Goal: Check status: Check status

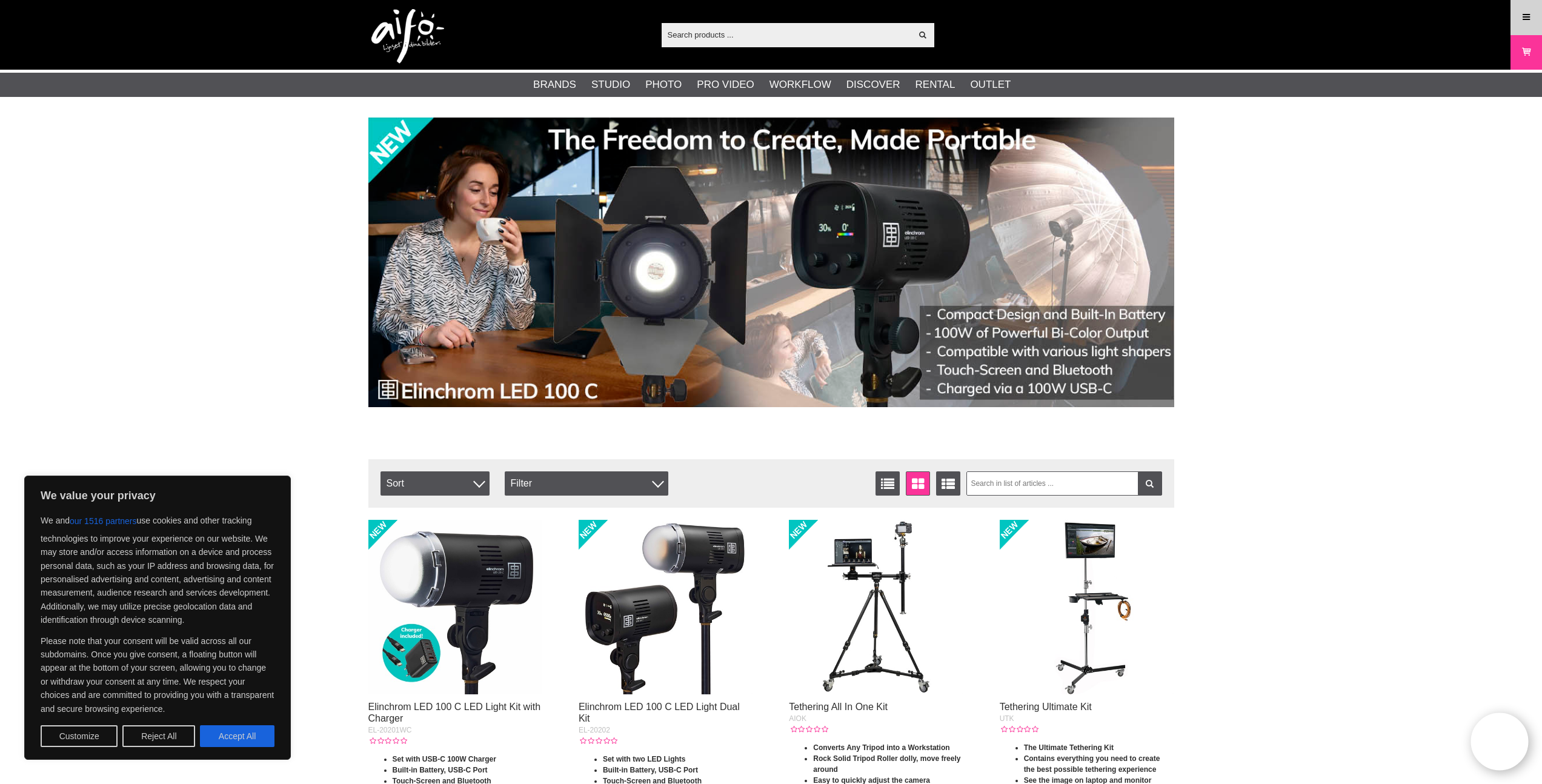
drag, startPoint x: 1509, startPoint y: 20, endPoint x: 1517, endPoint y: 20, distance: 8.0
click at [1510, 20] on div "Show all Products Categories out of products Your search for yielded no hits. P…" at bounding box center [771, 34] width 1542 height 69
click at [1521, 19] on icon at bounding box center [1526, 18] width 11 height 13
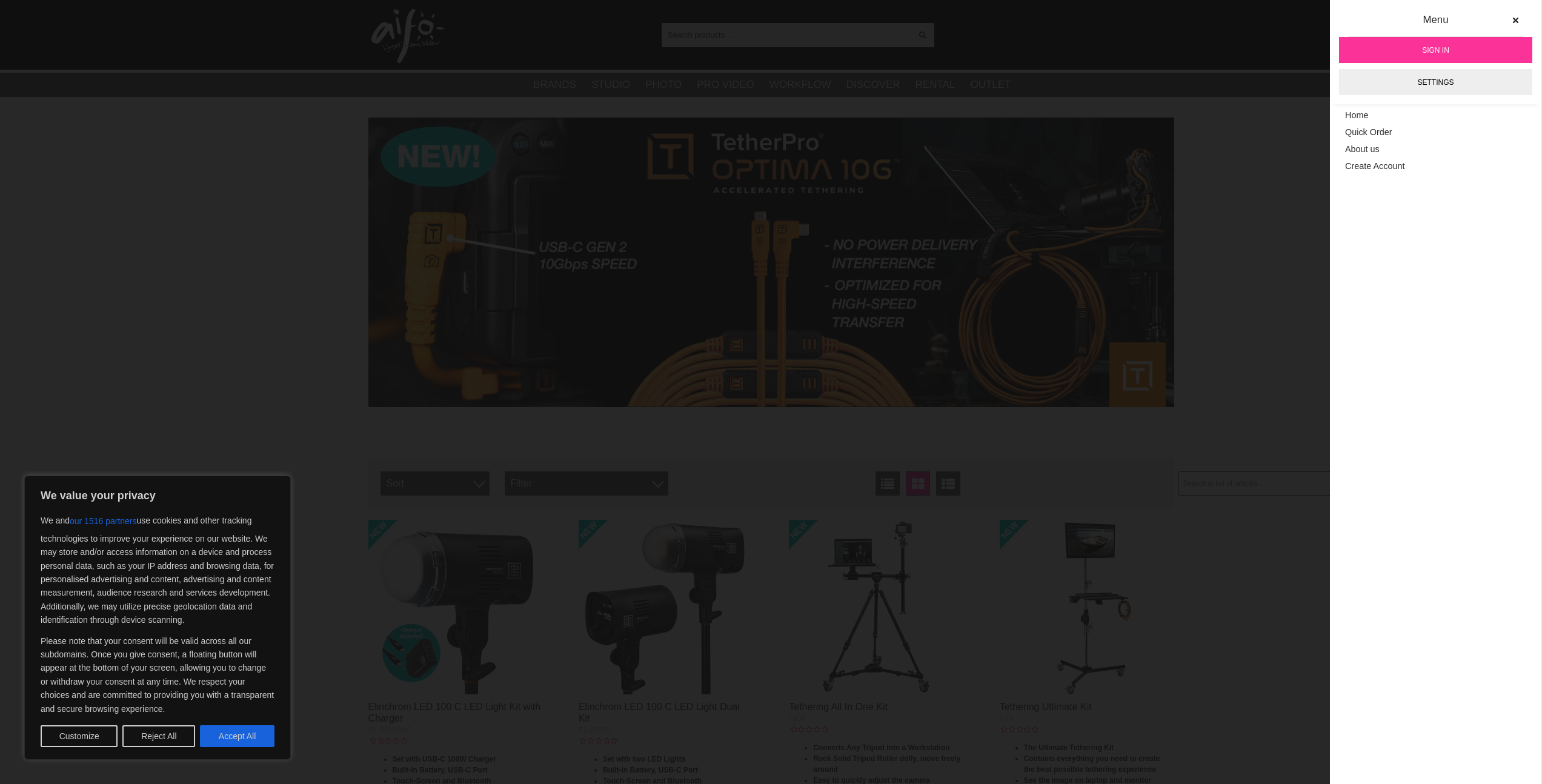
click at [1407, 55] on link "Sign in" at bounding box center [1436, 49] width 193 height 26
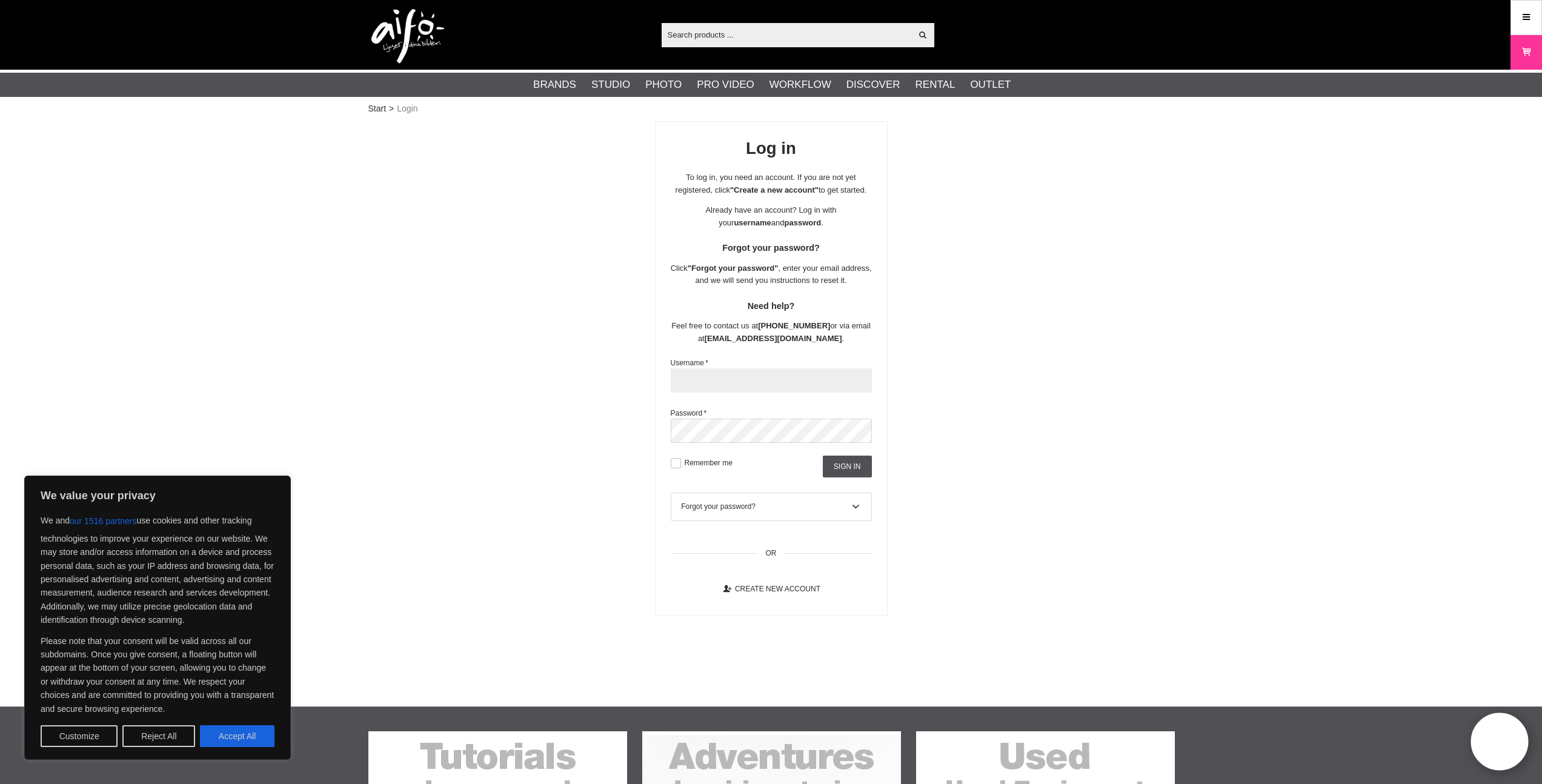
type input "fisrtdigi"
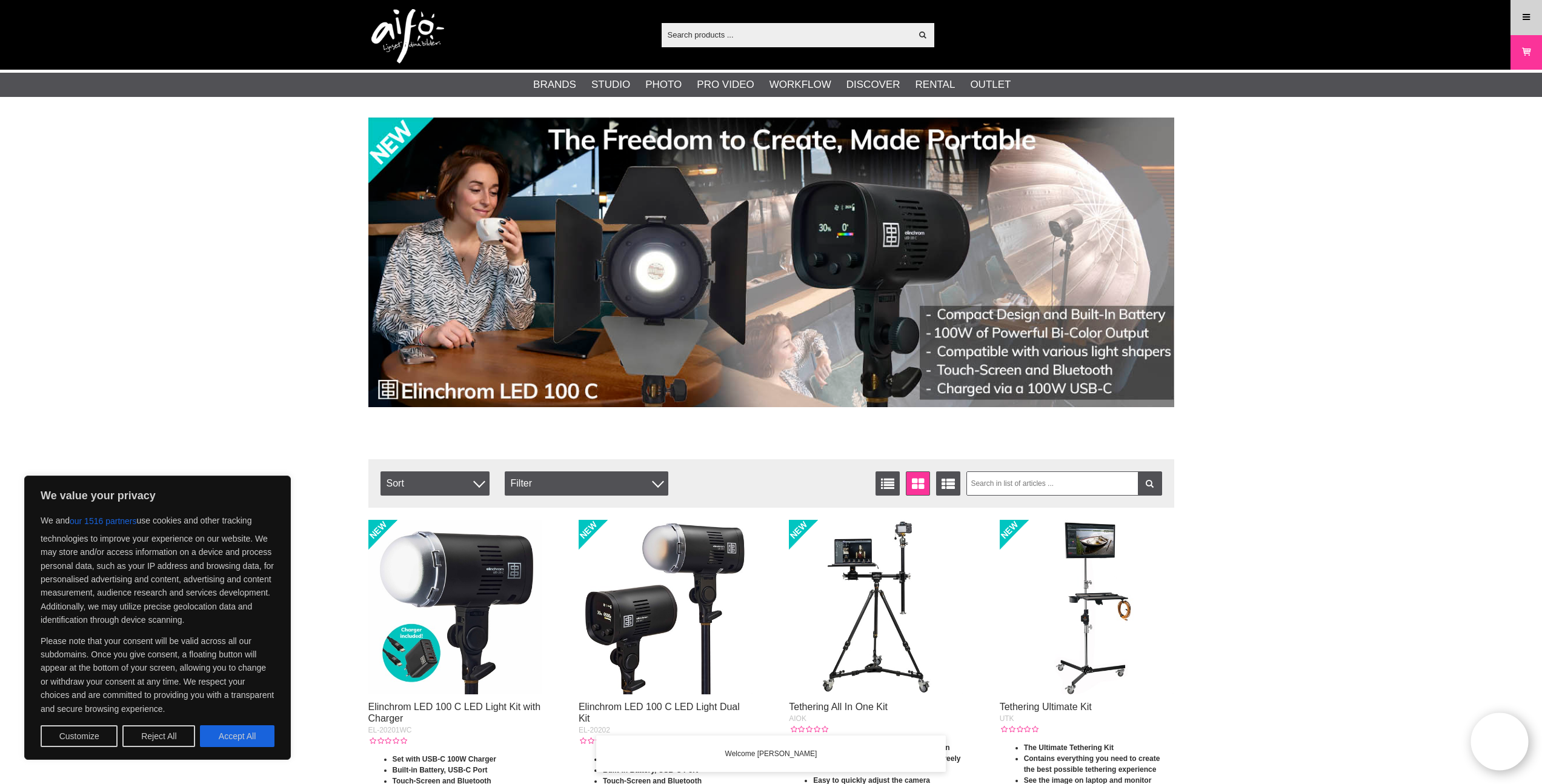
click at [1531, 25] on link "Menu" at bounding box center [1526, 17] width 31 height 28
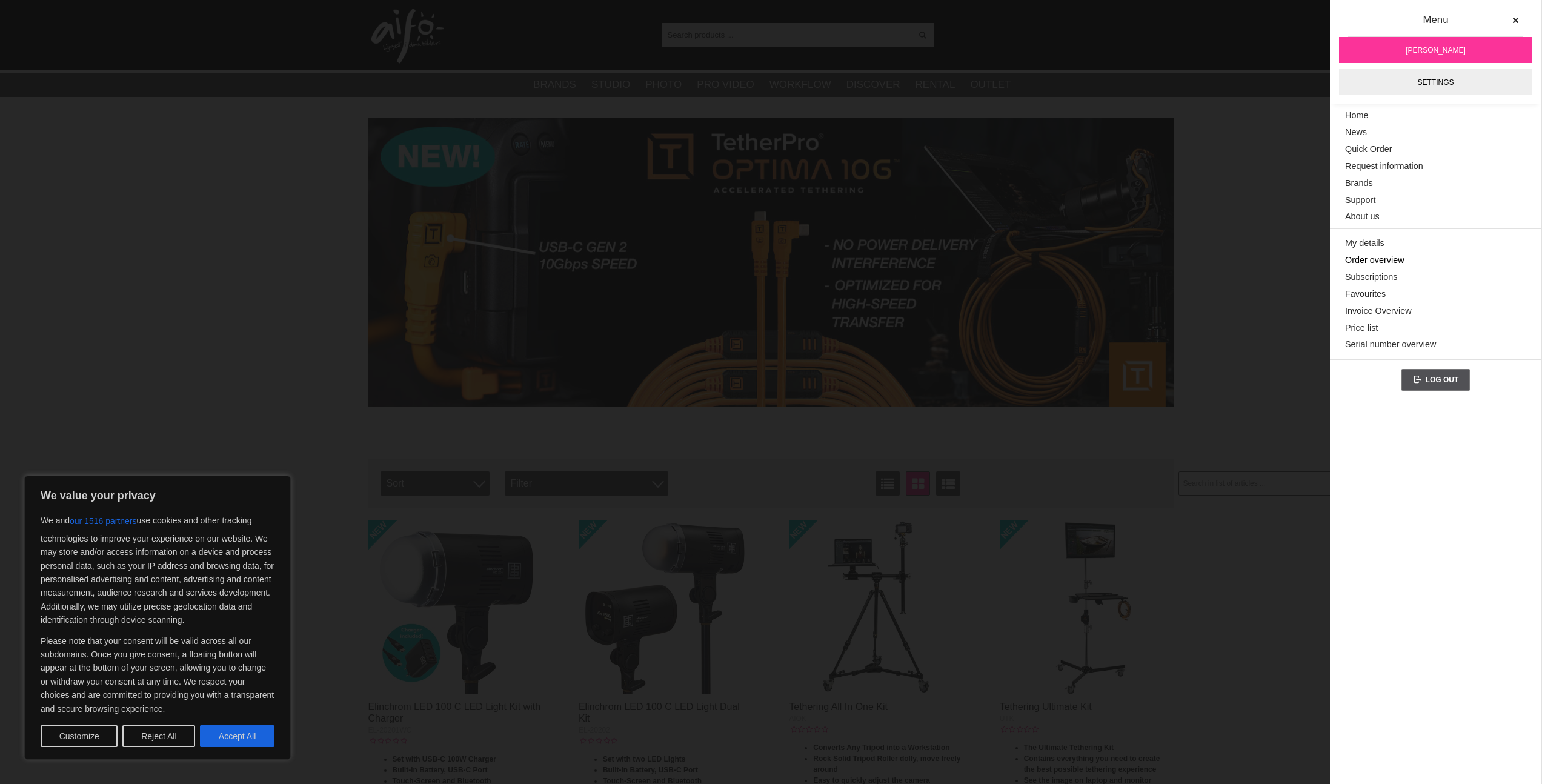
click at [1360, 261] on link "Order overview" at bounding box center [1436, 260] width 182 height 17
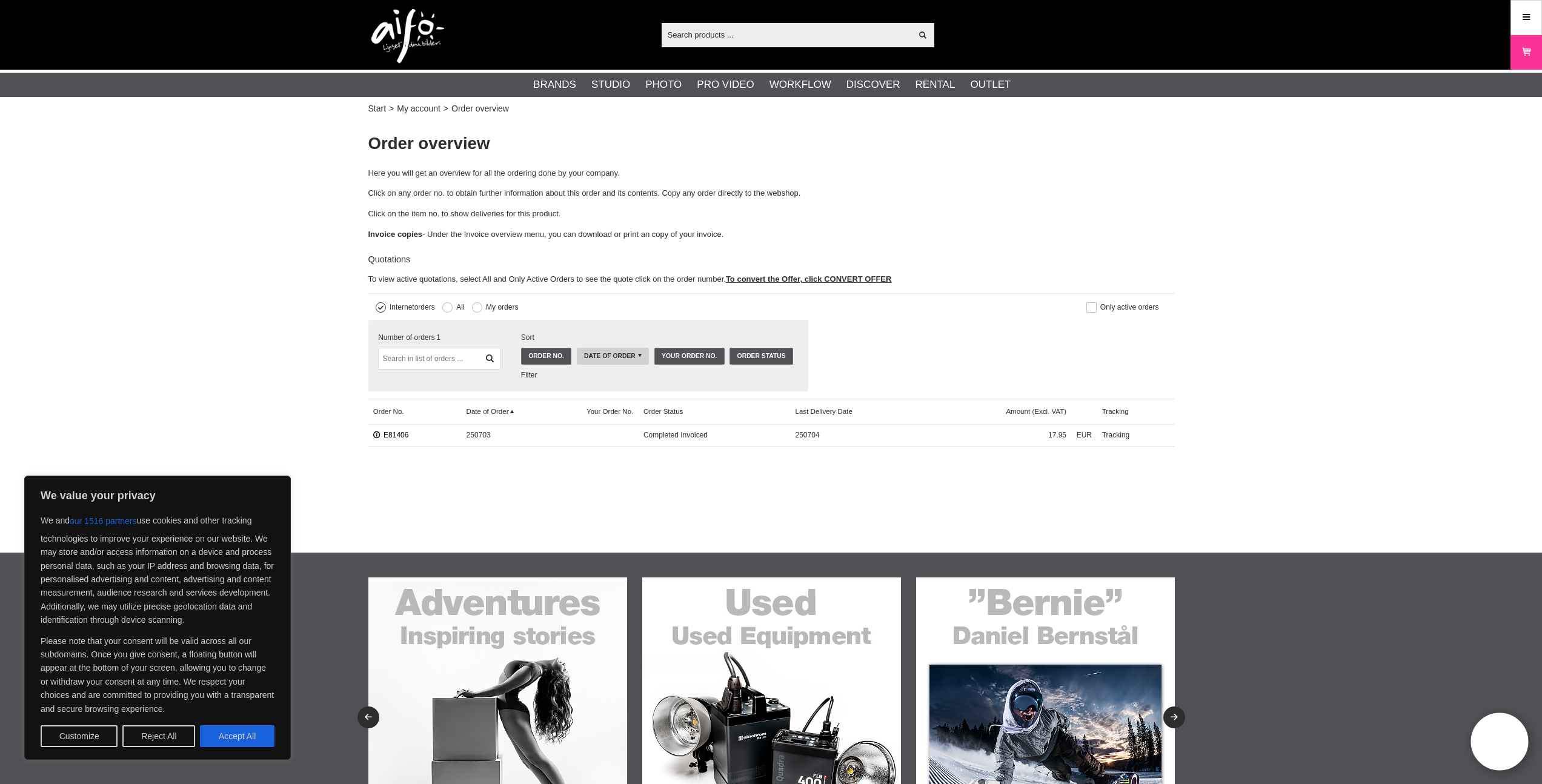
click at [390, 433] on link "E81406" at bounding box center [391, 435] width 36 height 8
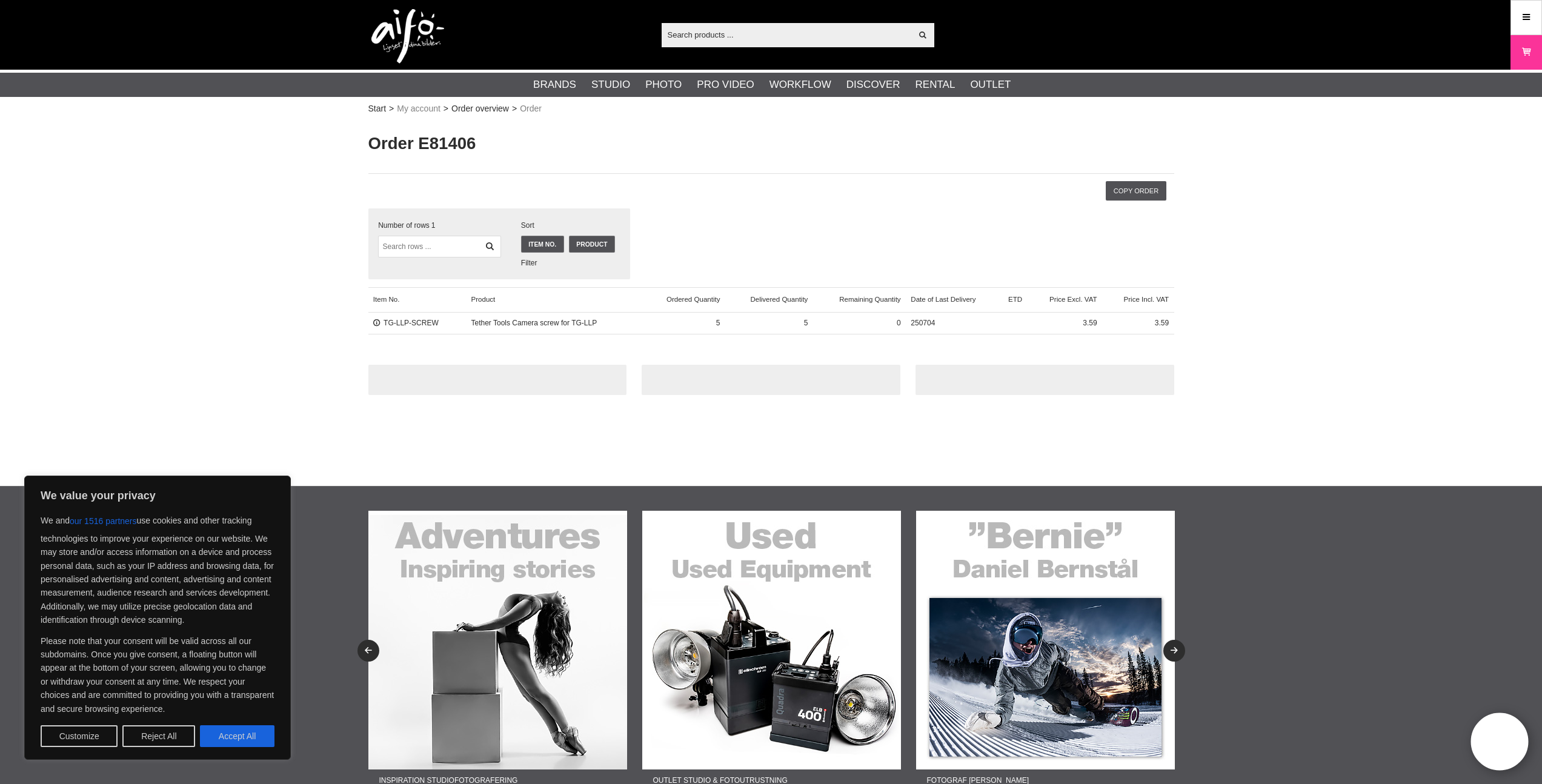
click at [245, 730] on button "Accept All" at bounding box center [238, 735] width 75 height 22
checkbox input "true"
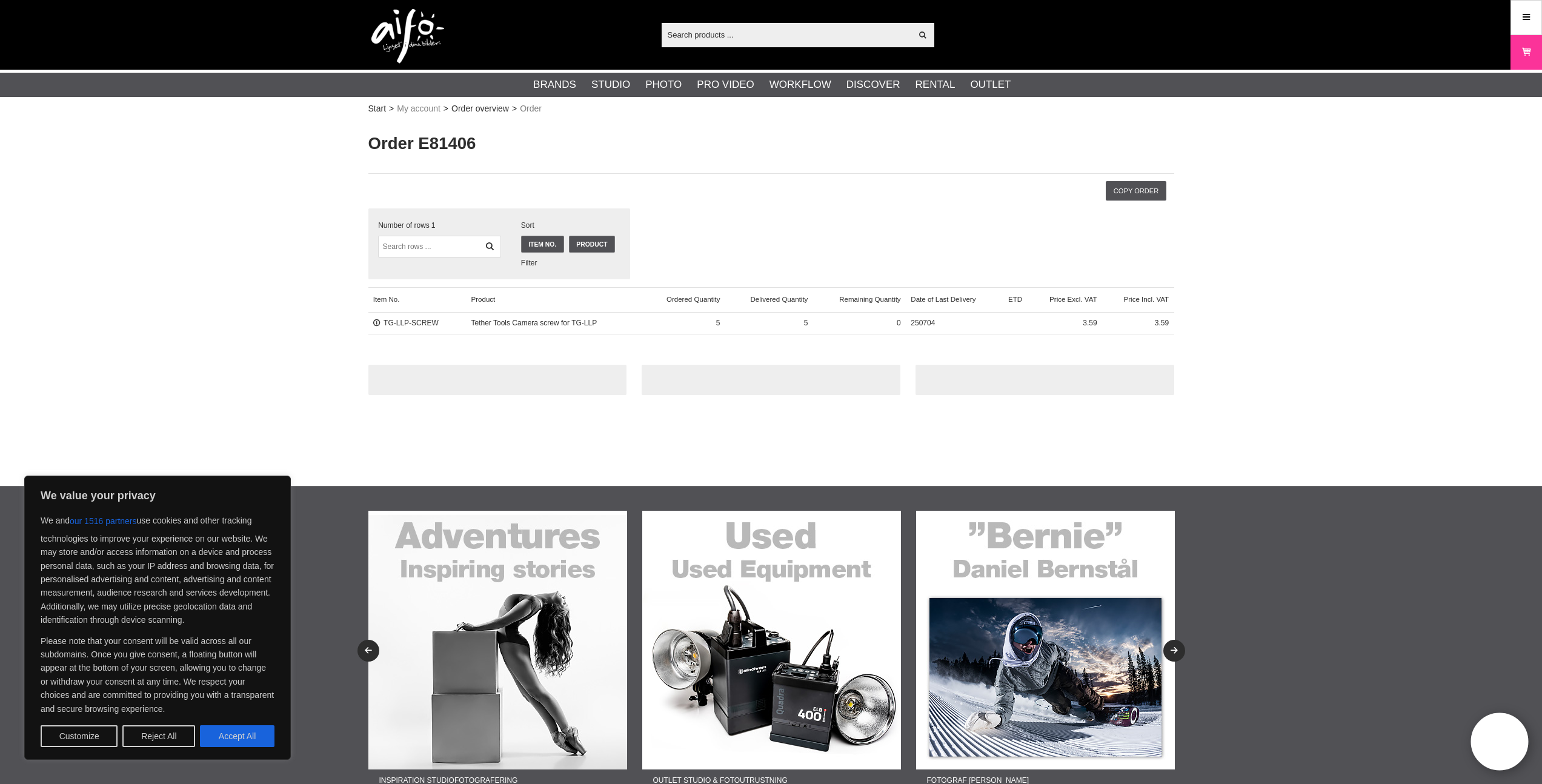
checkbox input "true"
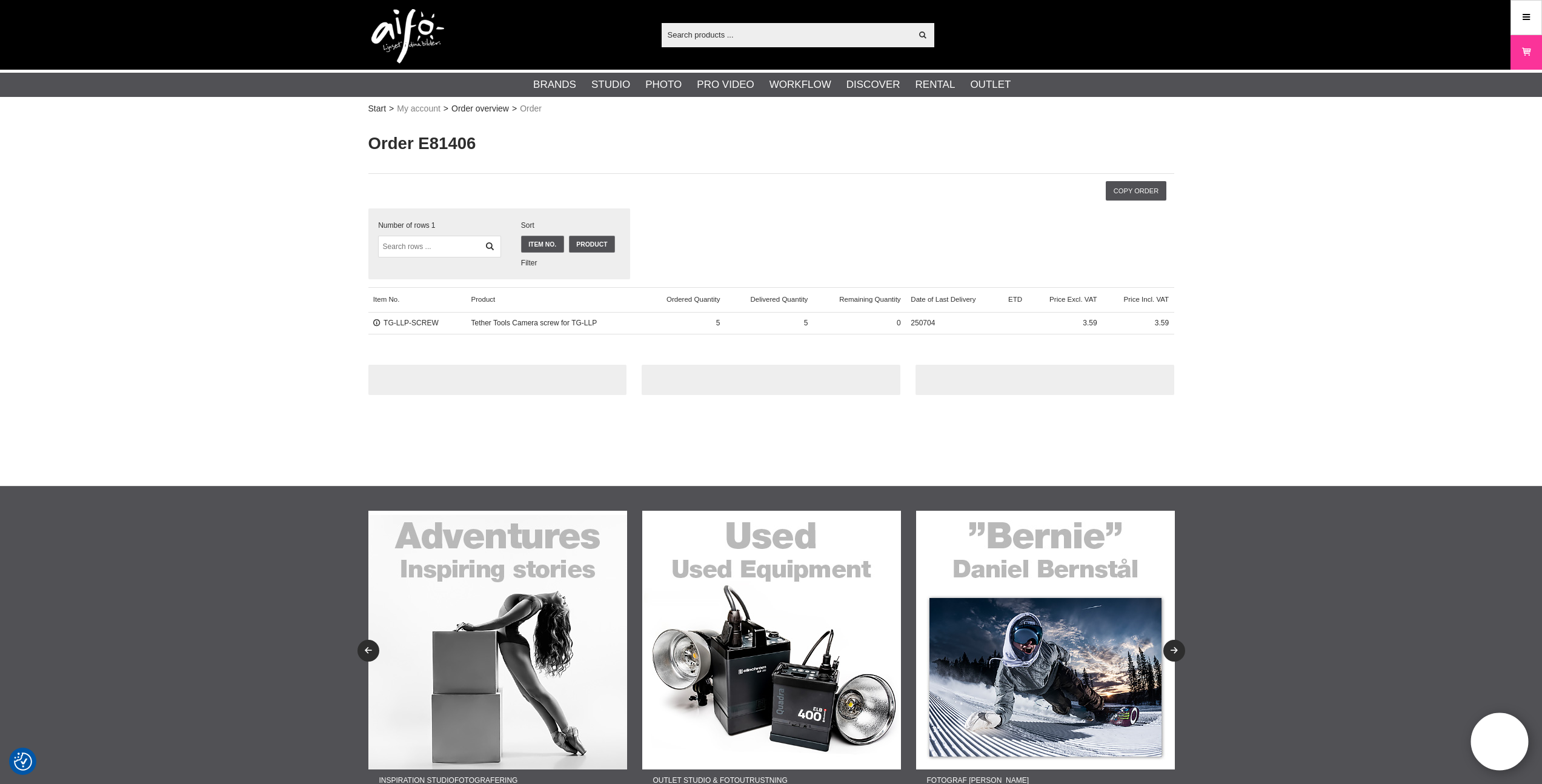
click at [498, 382] on div at bounding box center [498, 379] width 258 height 31
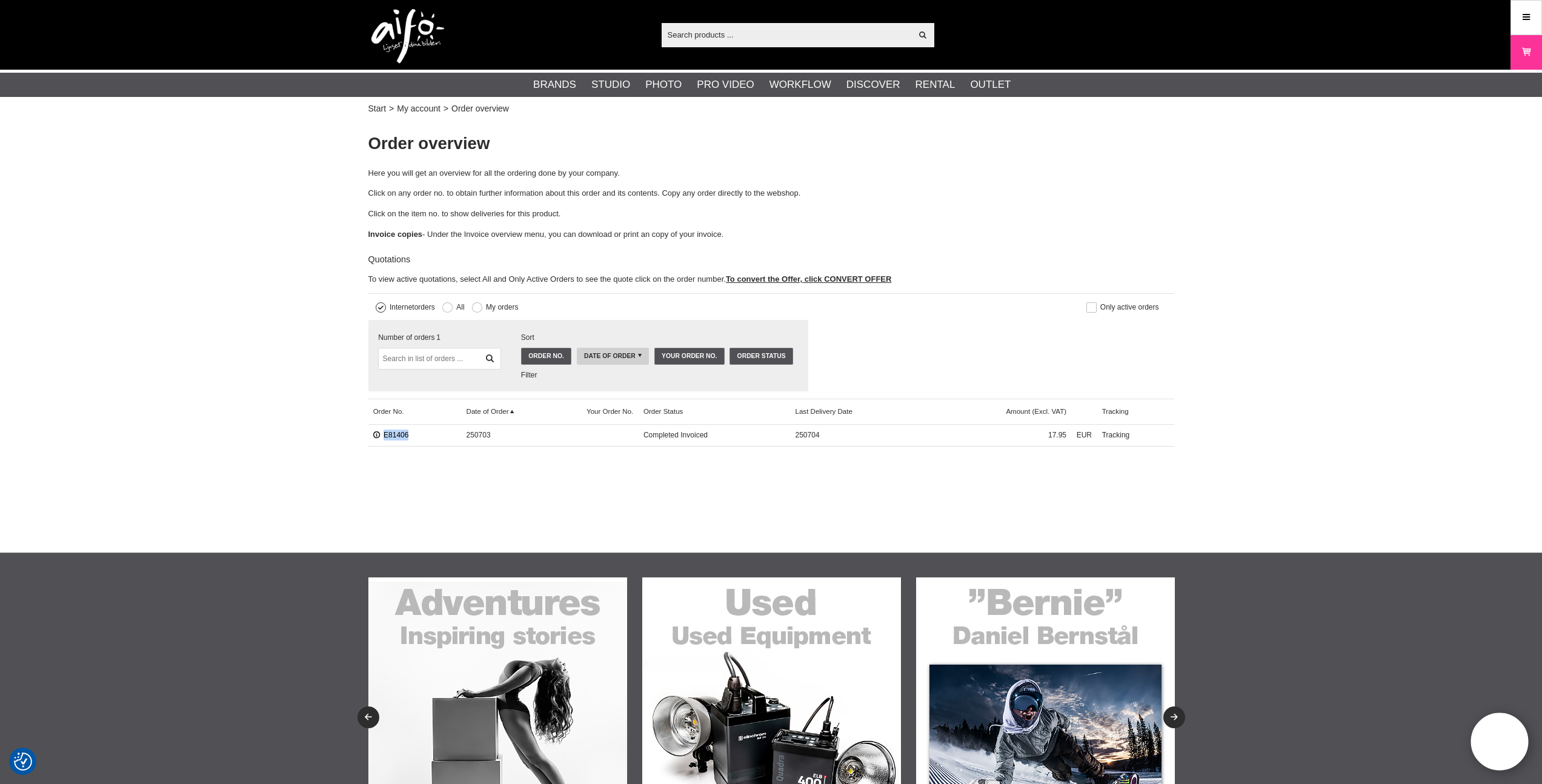
drag, startPoint x: 423, startPoint y: 434, endPoint x: 383, endPoint y: 438, distance: 40.2
click at [383, 438] on div "E81406" at bounding box center [415, 435] width 93 height 22
copy link "E81406"
drag, startPoint x: 650, startPoint y: 441, endPoint x: 617, endPoint y: 441, distance: 33.0
click at [650, 441] on span "Completed Invoiced" at bounding box center [715, 435] width 152 height 22
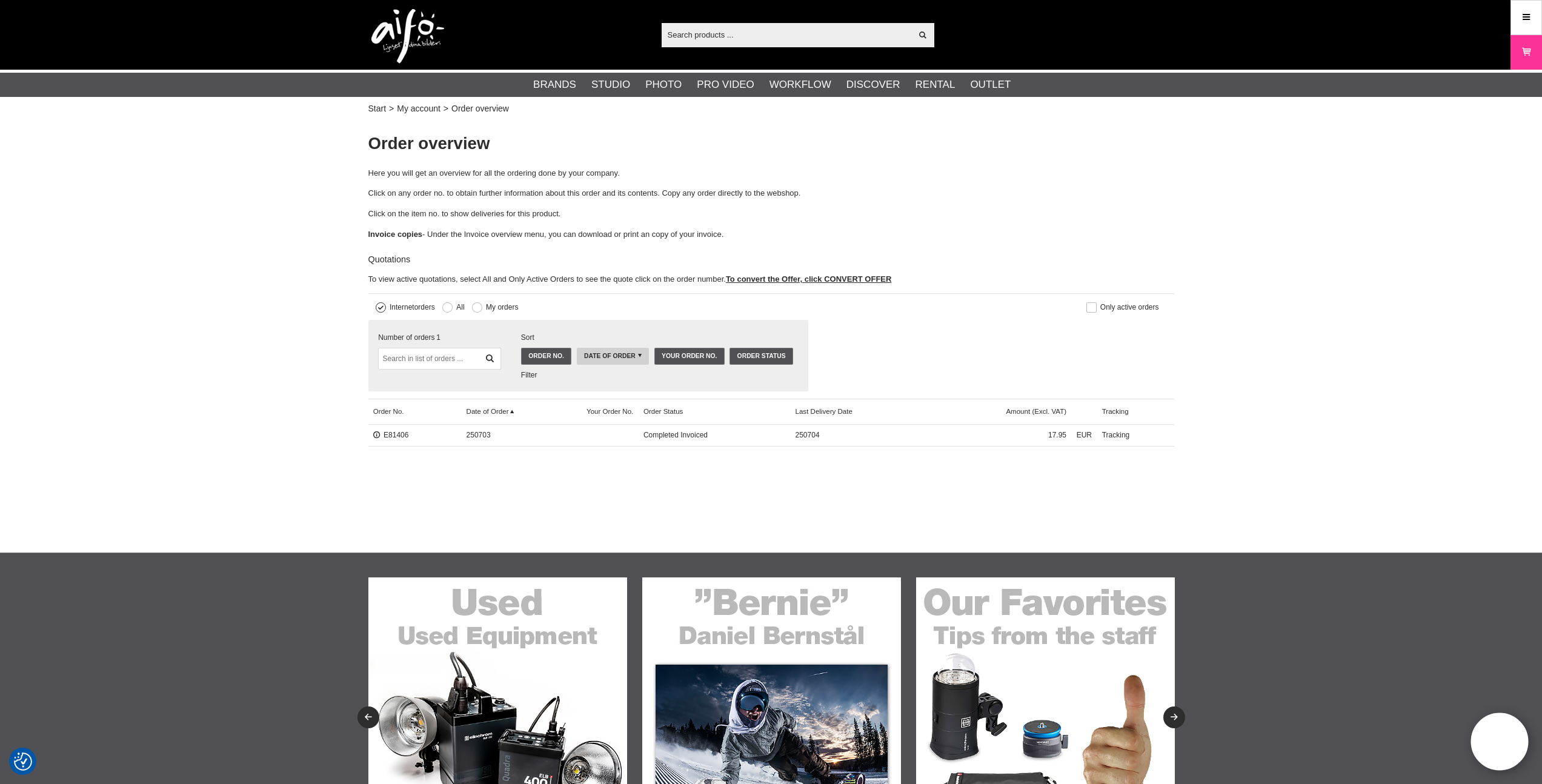
drag, startPoint x: 485, startPoint y: 446, endPoint x: 484, endPoint y: 435, distance: 11.0
click at [485, 446] on div "Order No. Date of Order Your Order No. Order Status Last Delivery Date Amount (…" at bounding box center [771, 422] width 806 height 47
drag, startPoint x: 663, startPoint y: 438, endPoint x: 674, endPoint y: 435, distance: 11.4
click at [672, 435] on span "Completed Invoiced" at bounding box center [715, 435] width 152 height 22
click at [672, 436] on span "Completed Invoiced" at bounding box center [715, 435] width 152 height 22
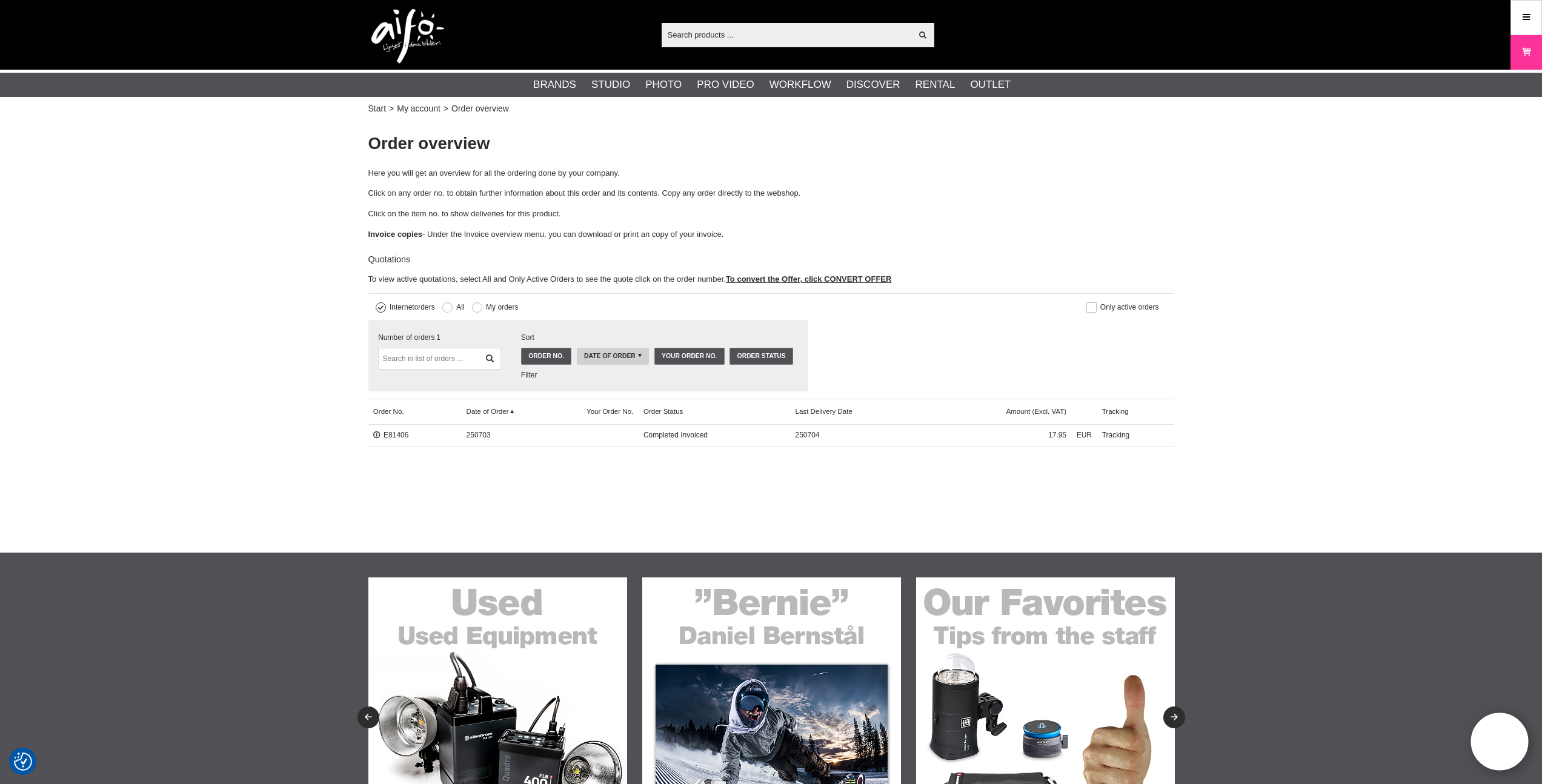
click at [398, 426] on div "E81406" at bounding box center [415, 435] width 93 height 22
click at [393, 431] on link "E81406" at bounding box center [391, 435] width 36 height 8
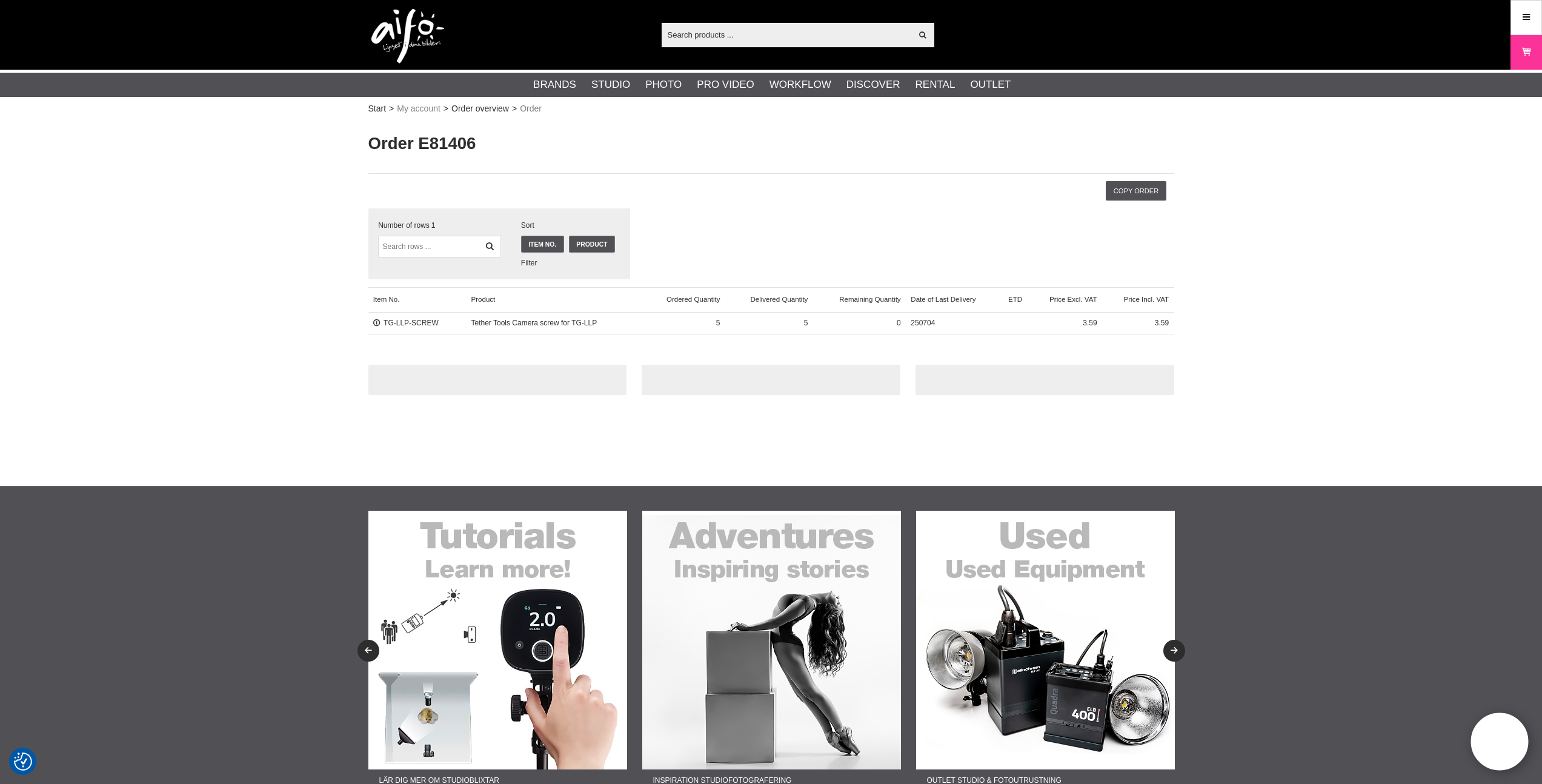
click at [515, 319] on span "Tether Tools Camera screw for TG-LLP" at bounding box center [554, 323] width 176 height 22
click at [1000, 376] on div at bounding box center [1045, 379] width 258 height 31
click at [1038, 383] on div at bounding box center [1045, 379] width 258 height 31
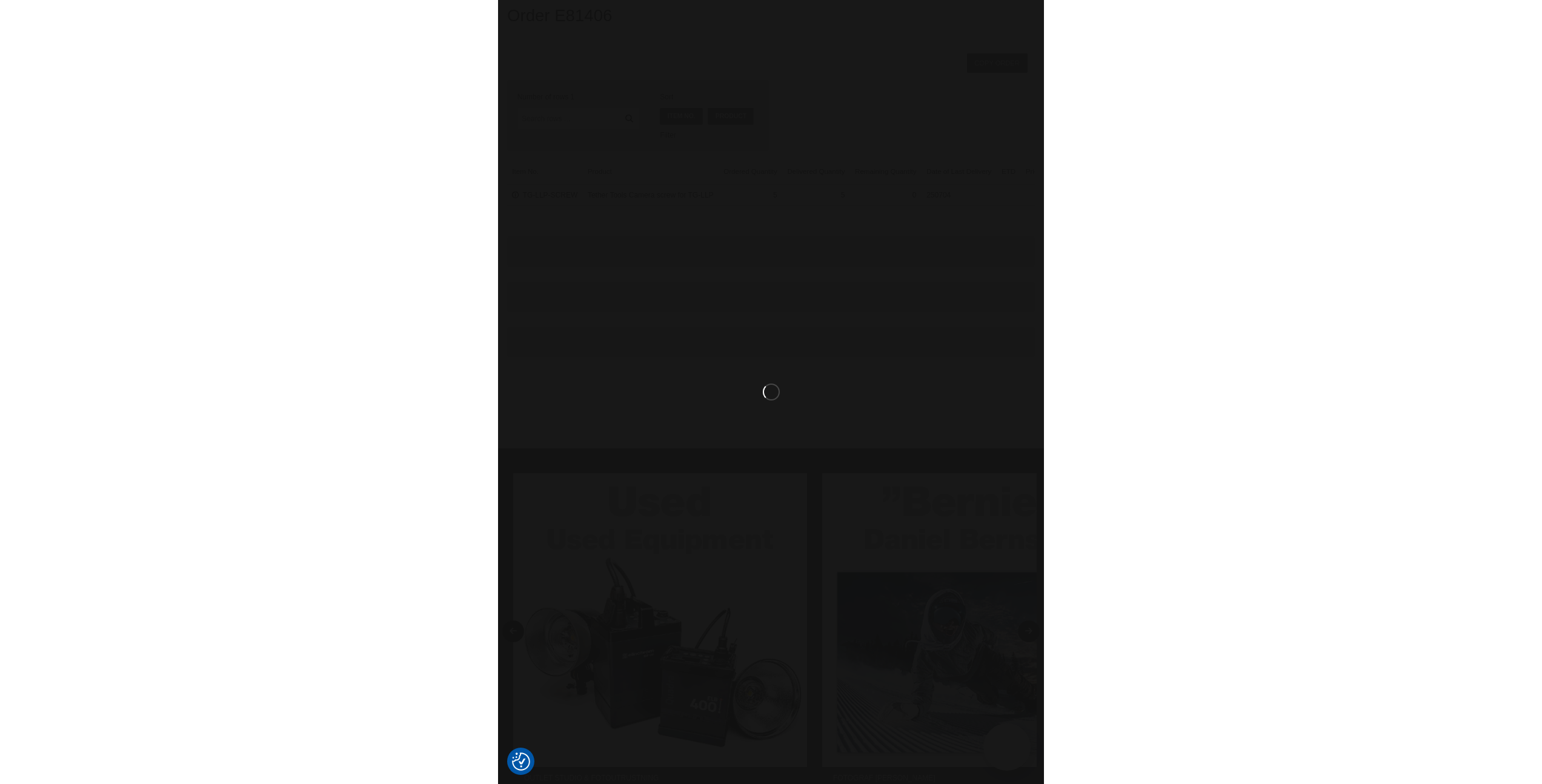
scroll to position [7, 0]
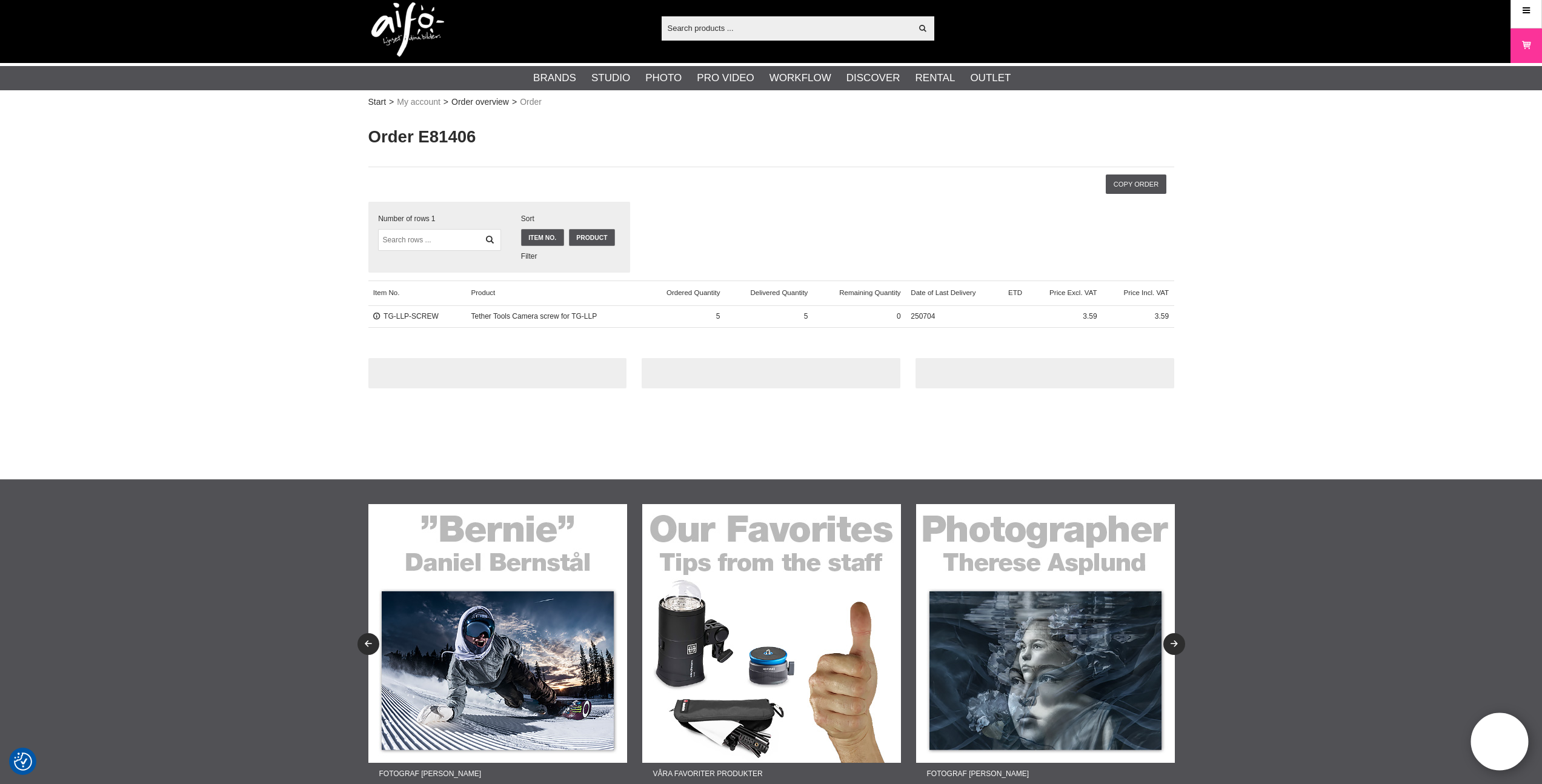
scroll to position [7, 0]
click at [1145, 317] on span "3.59" at bounding box center [1139, 317] width 72 height 22
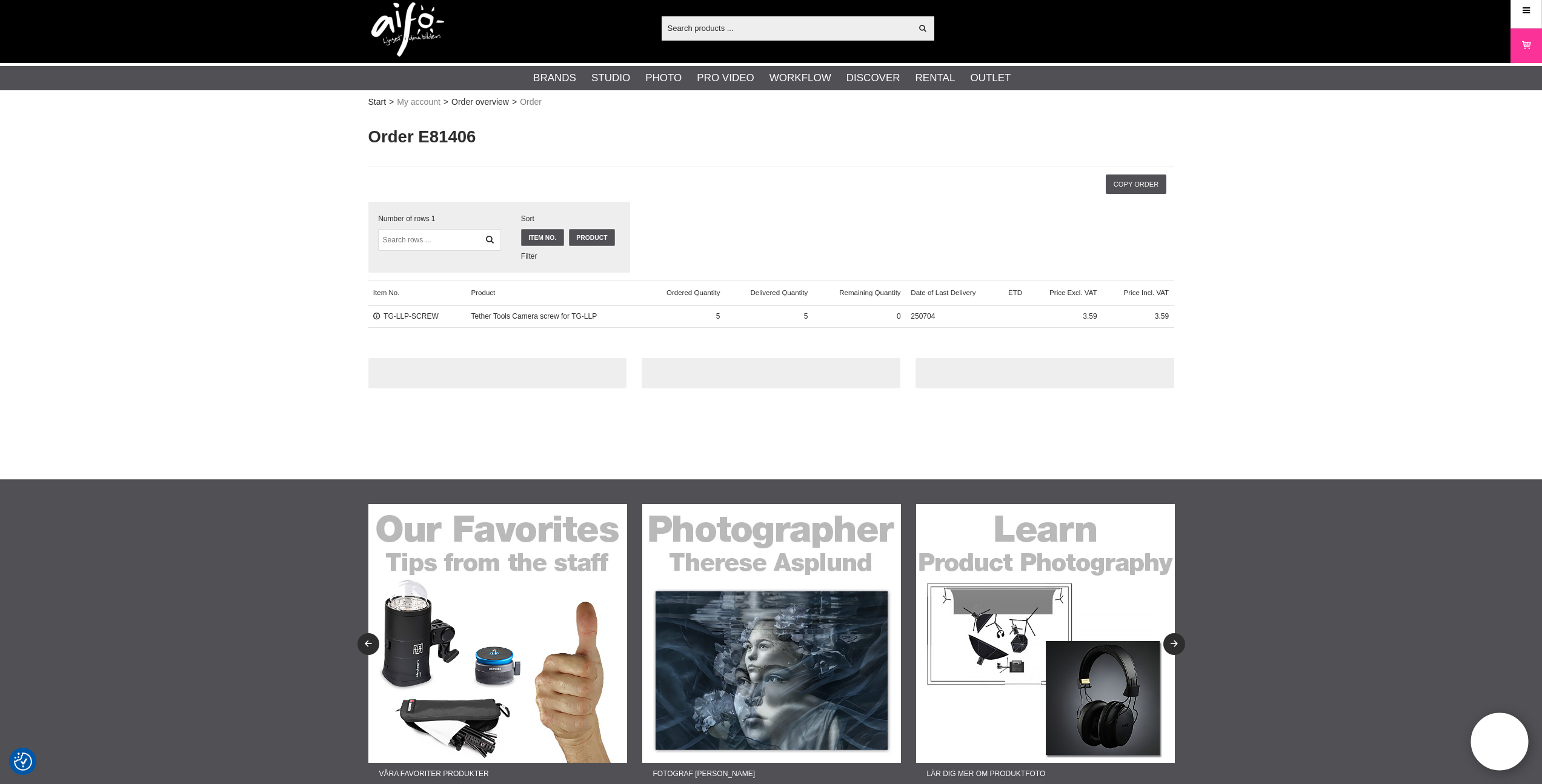
click at [1027, 263] on div "Filter Sort Number of rows 1 Sort Item No. Product Filter" at bounding box center [771, 240] width 806 height 78
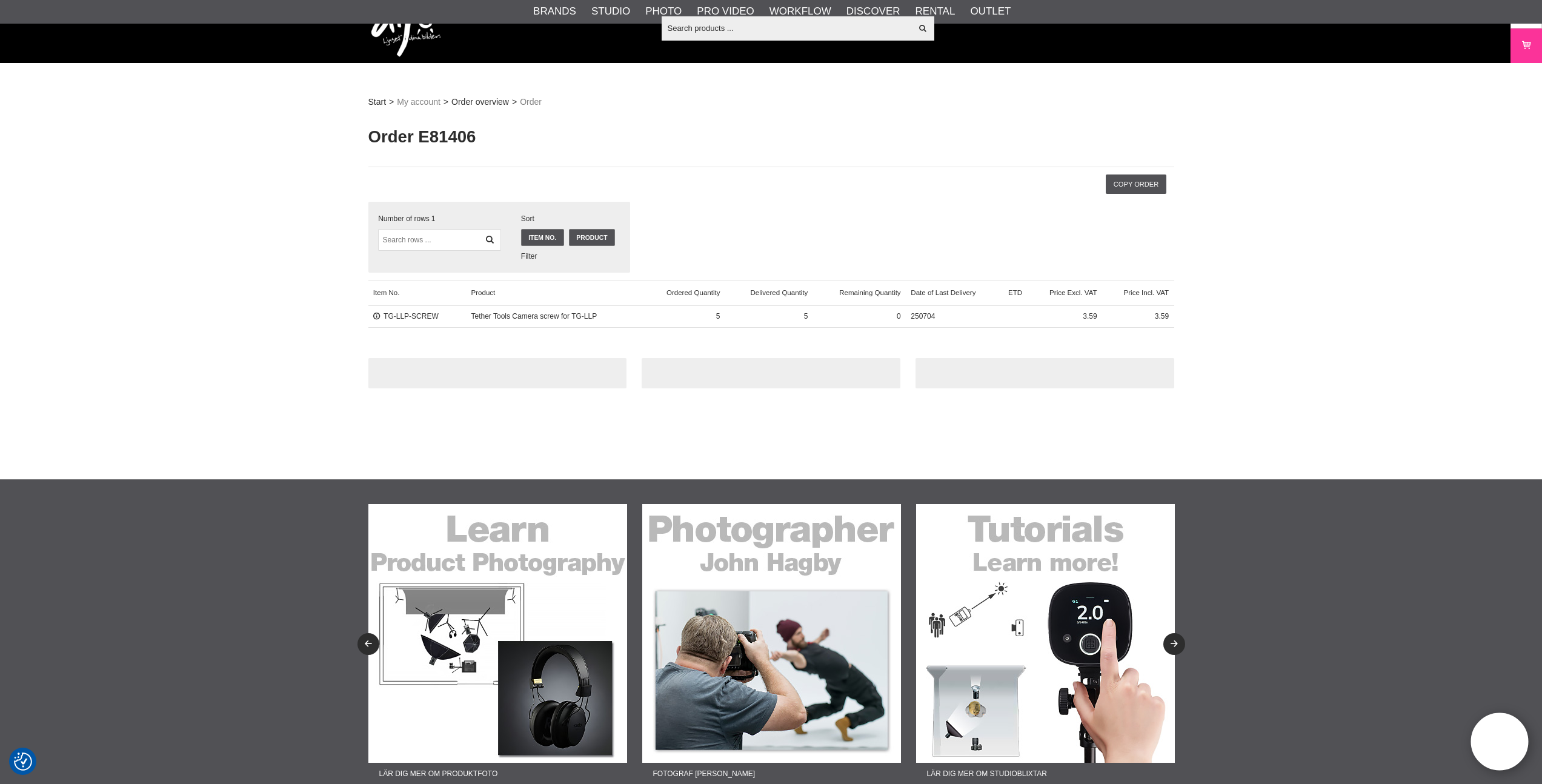
scroll to position [338, 0]
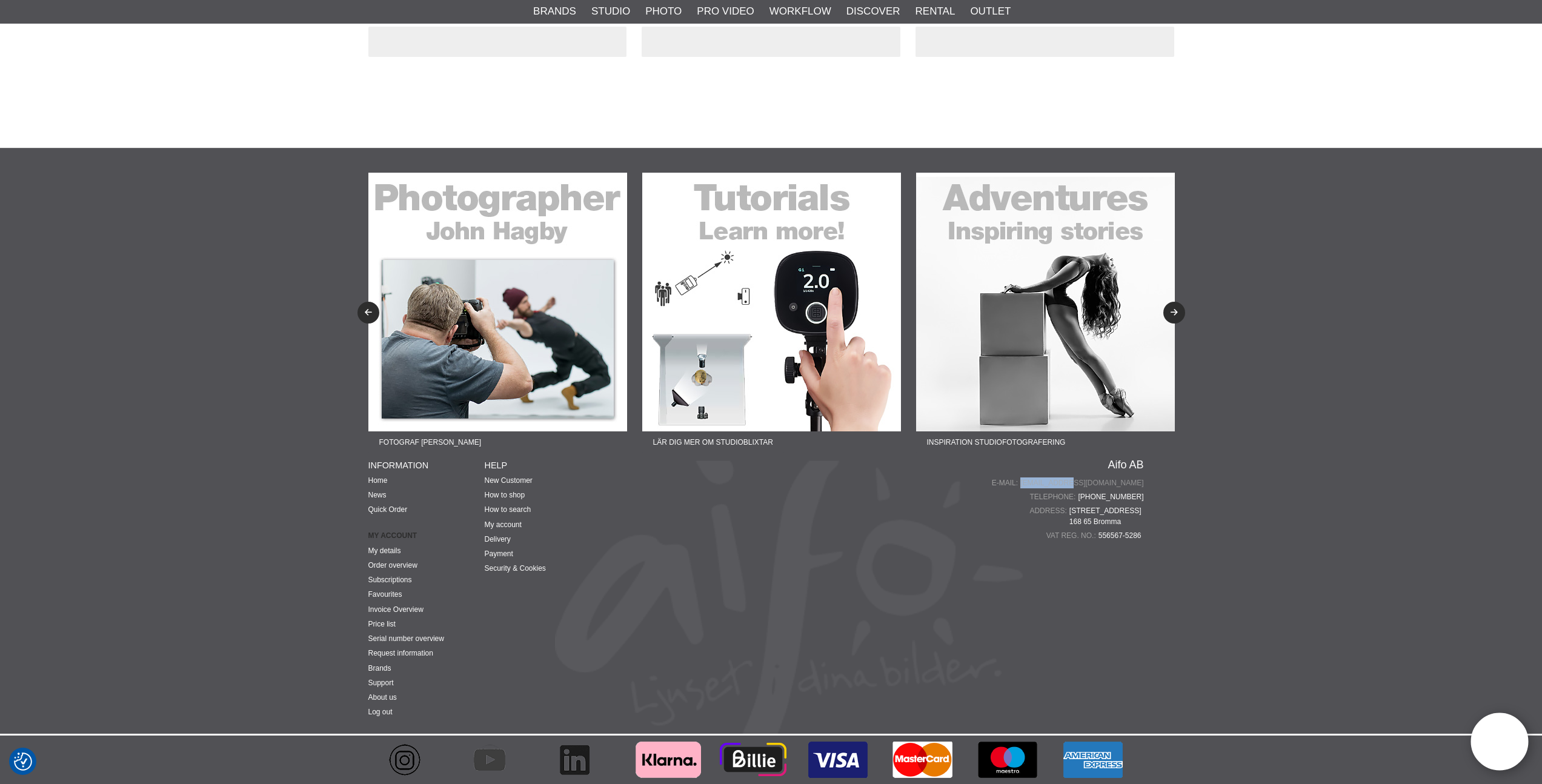
drag, startPoint x: 1160, startPoint y: 481, endPoint x: 1103, endPoint y: 485, distance: 57.1
click at [1103, 485] on div "Fotograf Therese Asplund Lär dig mer om produktfoto Fotograf John Hagby Lär dig…" at bounding box center [771, 441] width 824 height 585
copy link "[EMAIL_ADDRESS][DOMAIN_NAME]"
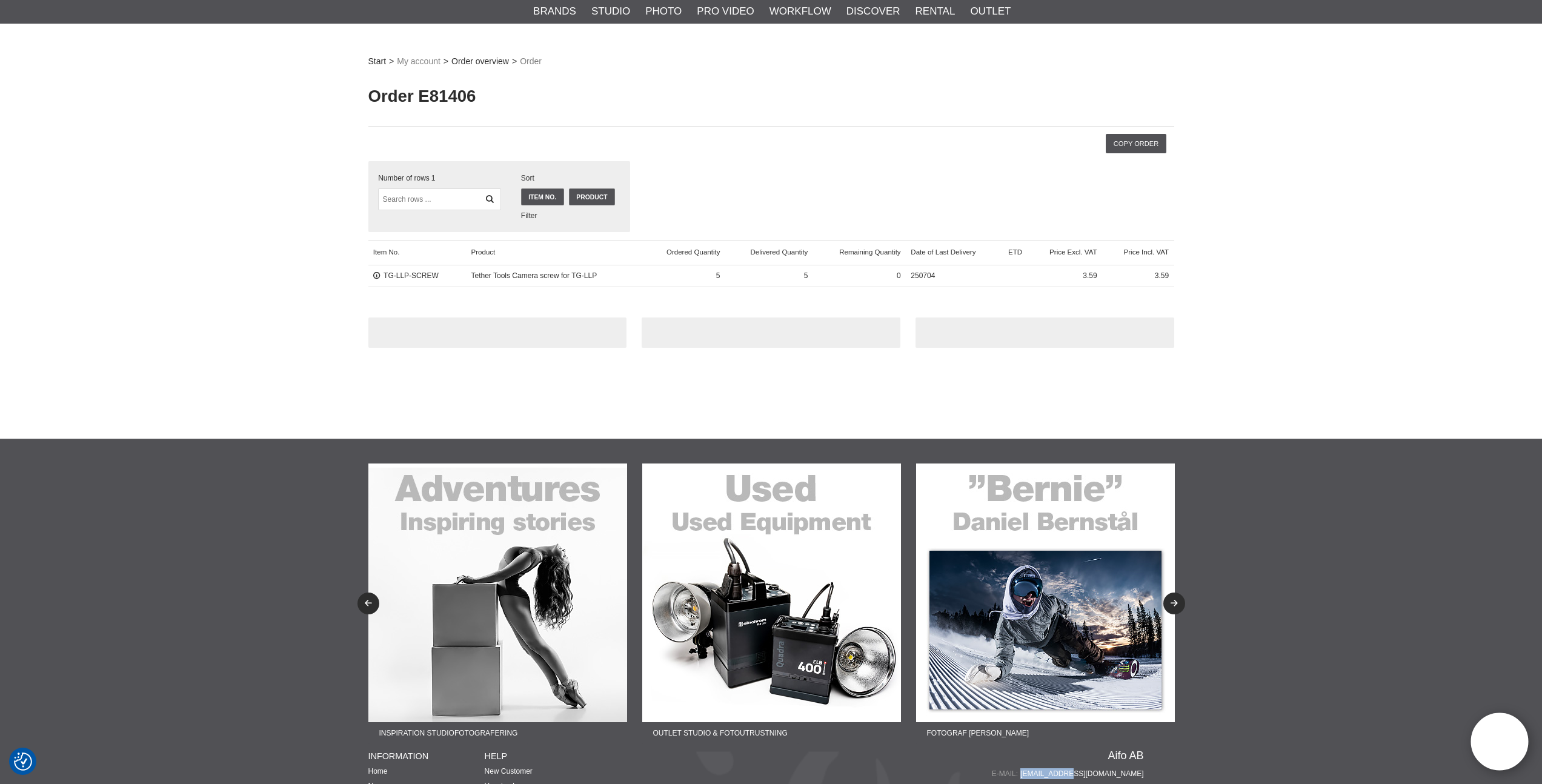
scroll to position [0, 0]
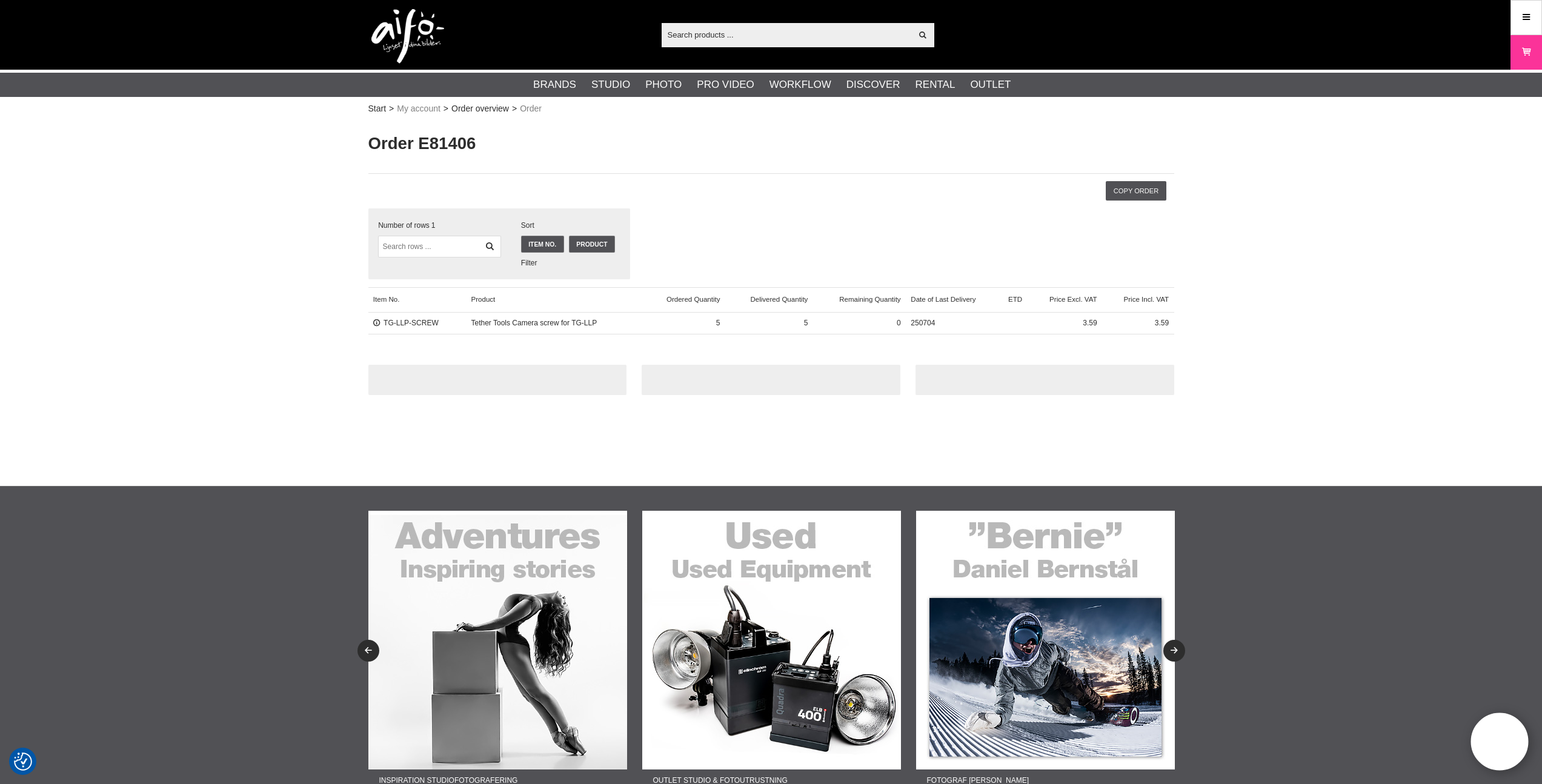
click at [425, 34] on img at bounding box center [407, 36] width 72 height 55
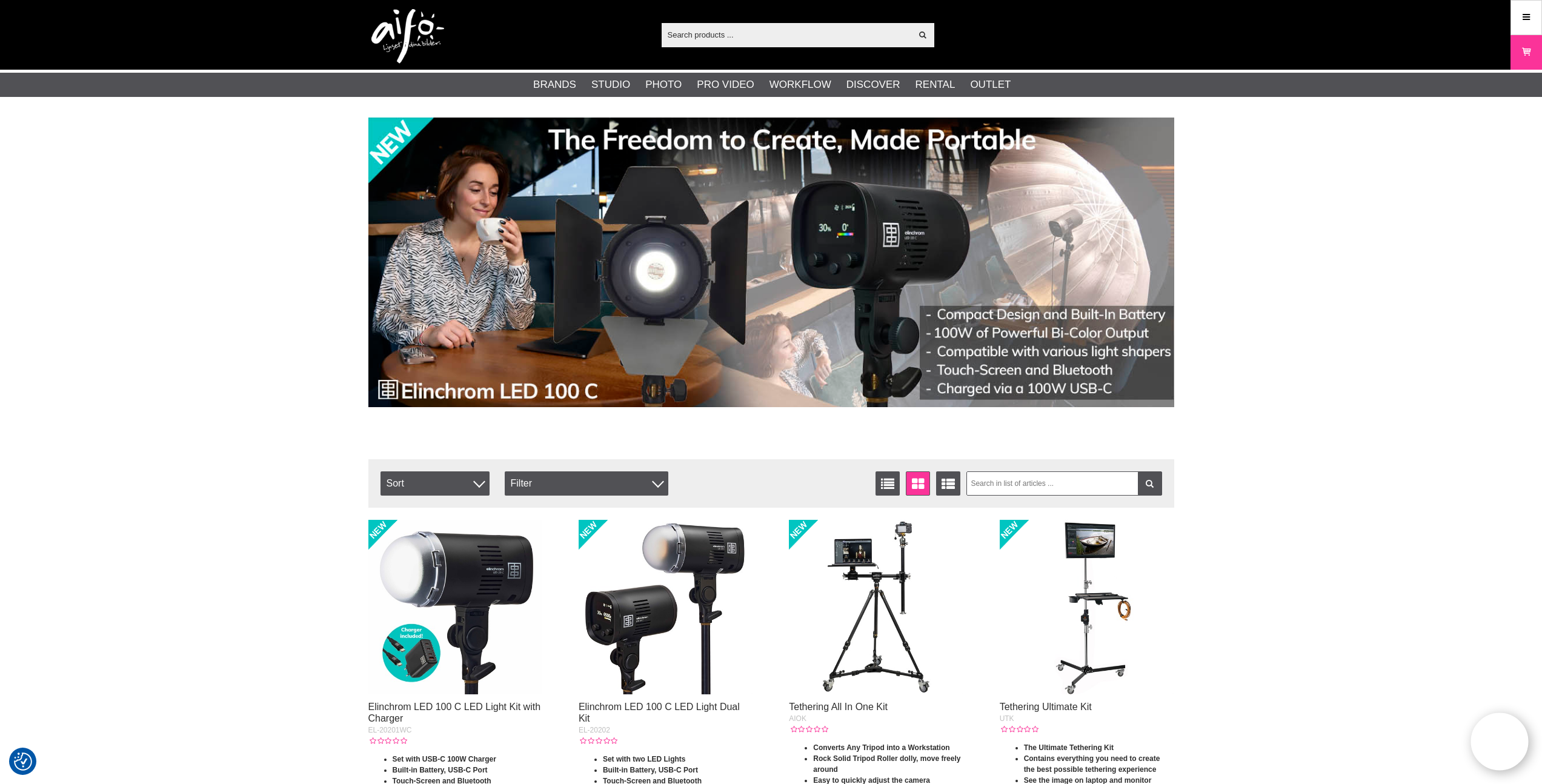
drag, startPoint x: 1359, startPoint y: 220, endPoint x: 1405, endPoint y: 79, distance: 148.3
